Goal: Information Seeking & Learning: Find specific fact

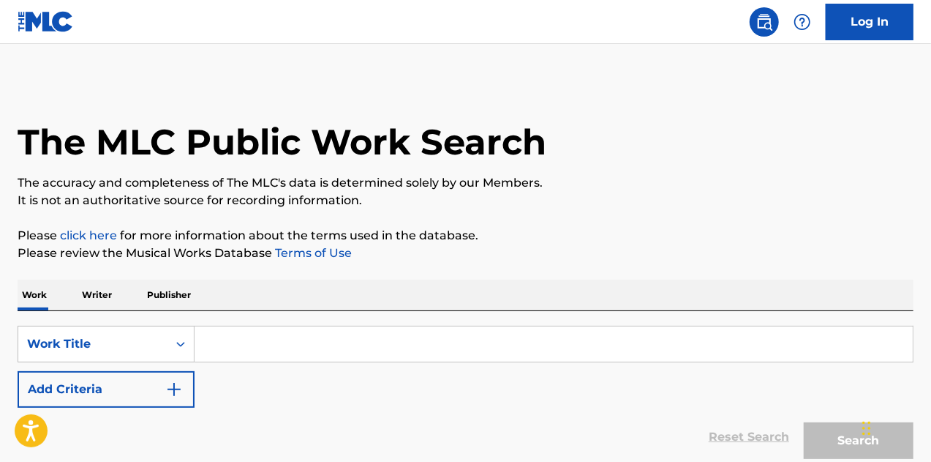
click at [274, 345] on input "Search Form" at bounding box center [554, 343] width 719 height 35
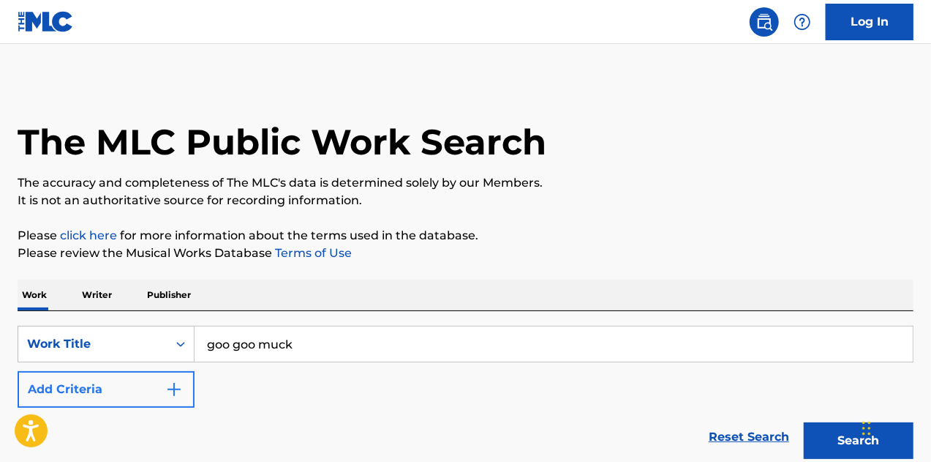
type input "goo goo muck"
click at [181, 384] on img "Search Form" at bounding box center [174, 389] width 18 height 18
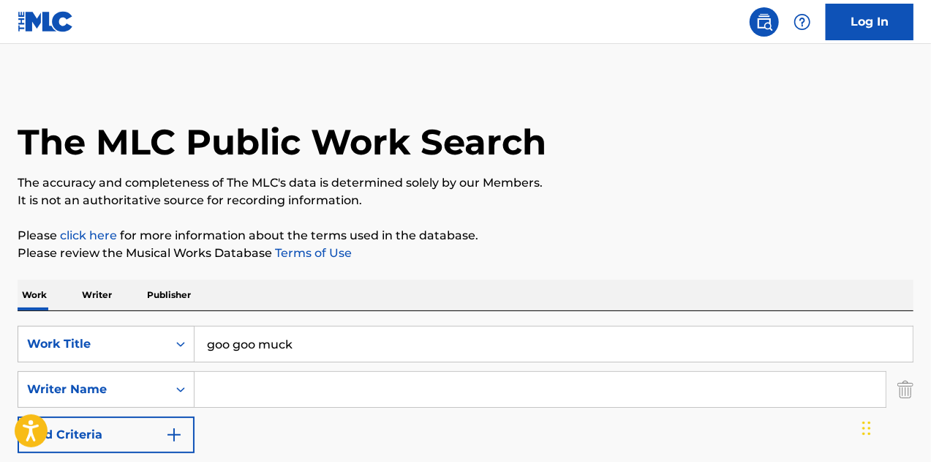
click at [204, 386] on input "Search Form" at bounding box center [540, 389] width 691 height 35
paste input "[PERSON_NAME]"
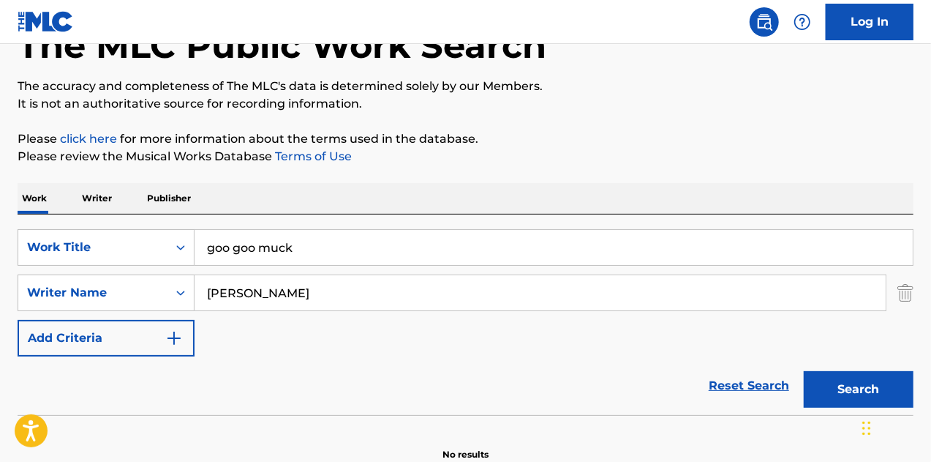
scroll to position [173, 0]
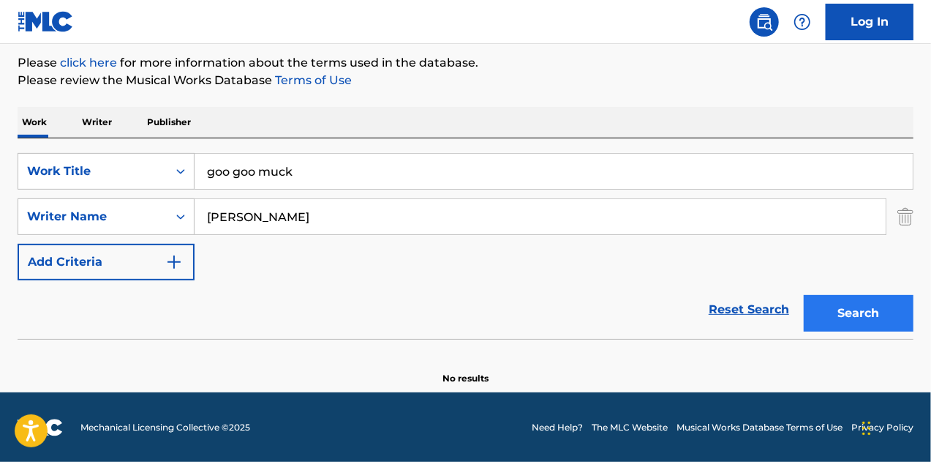
type input "[PERSON_NAME]"
click at [872, 320] on button "Search" at bounding box center [859, 313] width 110 height 37
drag, startPoint x: 170, startPoint y: 198, endPoint x: 115, endPoint y: 195, distance: 55.0
click at [115, 195] on div "SearchWithCriteria86729a9f-7ecd-4620-a243-3a79ff419c9e Work Title goo goo muck …" at bounding box center [466, 216] width 896 height 127
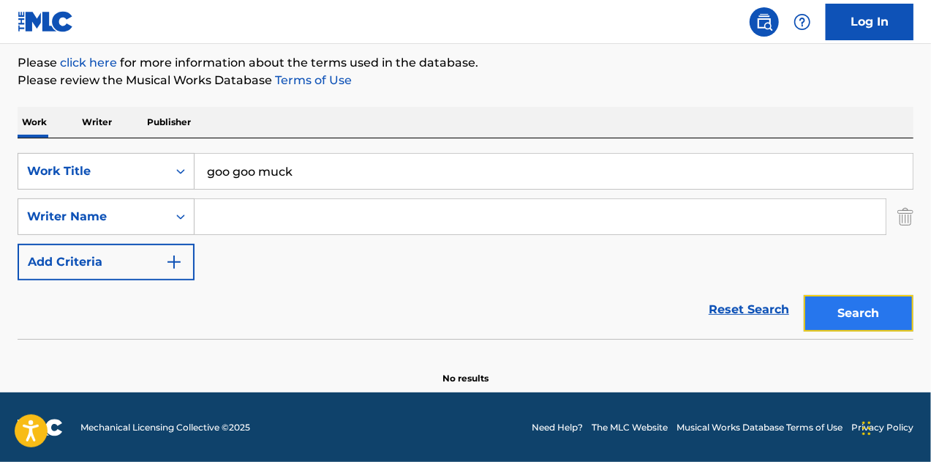
click at [839, 310] on button "Search" at bounding box center [859, 313] width 110 height 37
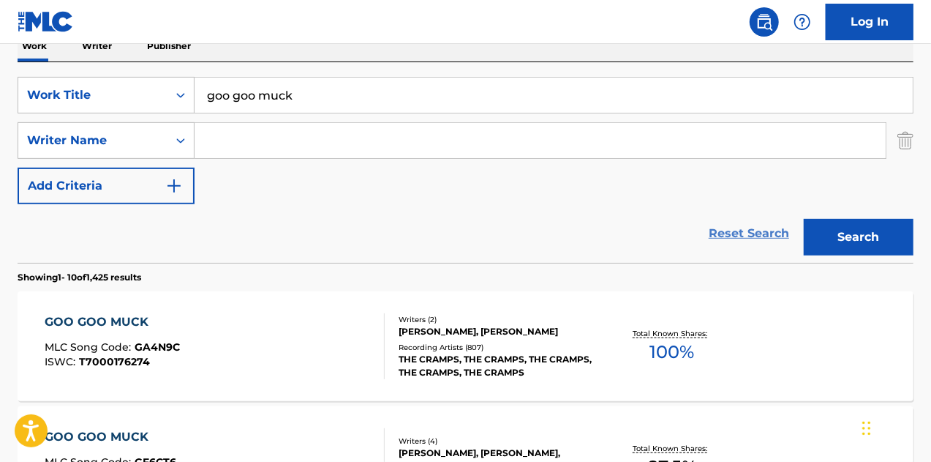
scroll to position [319, 0]
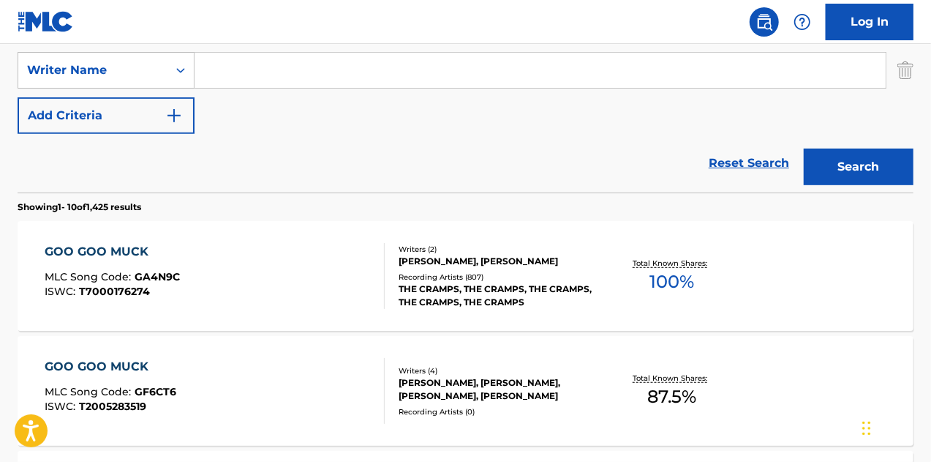
click at [444, 294] on div "THE CRAMPS, THE CRAMPS, THE CRAMPS, THE CRAMPS, THE CRAMPS" at bounding box center [498, 295] width 199 height 26
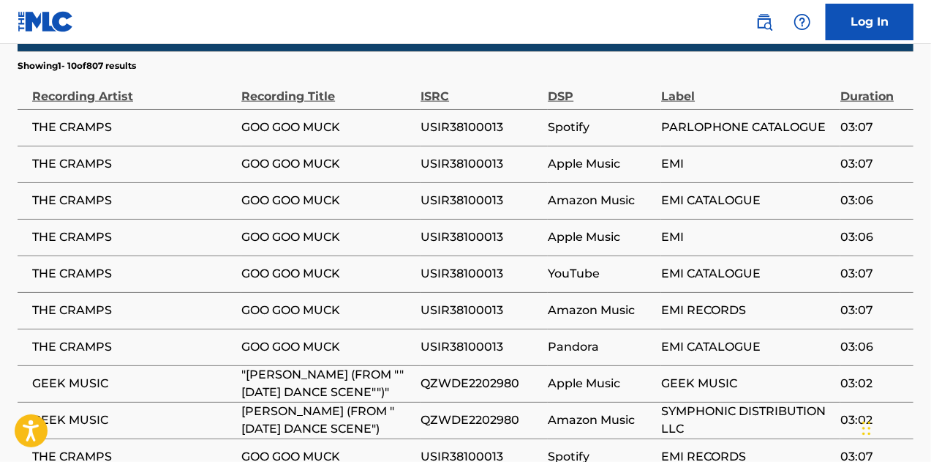
scroll to position [659, 0]
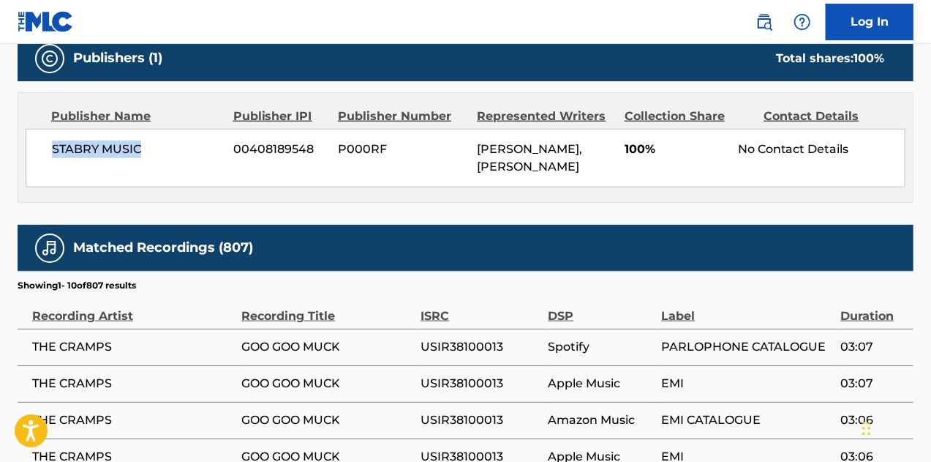
drag, startPoint x: 143, startPoint y: 141, endPoint x: 50, endPoint y: 141, distance: 92.2
click at [50, 141] on div "STABRY MUSIC 00408189548 P000RF [PERSON_NAME], [PERSON_NAME] 100% No Contact De…" at bounding box center [466, 158] width 880 height 59
copy span "STABRY MUSIC"
